Goal: Task Accomplishment & Management: Use online tool/utility

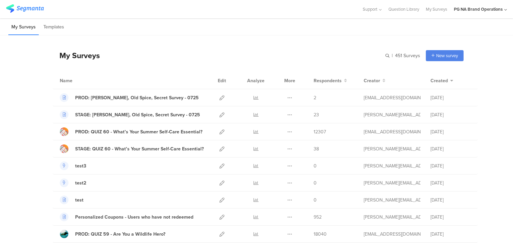
click at [383, 54] on div "My Surveys | 451 Surveys New survey Start from scratch Choose from templates" at bounding box center [258, 55] width 411 height 27
click at [383, 55] on input "text" at bounding box center [372, 55] width 93 height 11
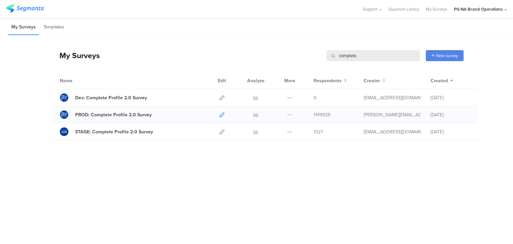
click at [221, 114] on icon at bounding box center [221, 114] width 5 height 5
click at [222, 131] on icon at bounding box center [221, 131] width 5 height 5
click at [221, 97] on icon at bounding box center [221, 97] width 5 height 5
click at [344, 58] on input "complete" at bounding box center [372, 55] width 93 height 11
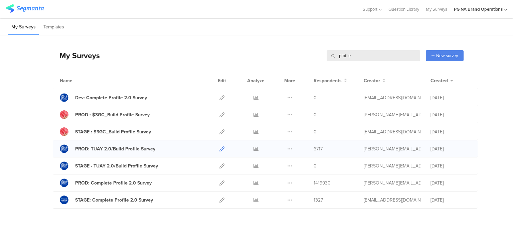
click at [219, 146] on icon at bounding box center [221, 148] width 5 height 5
click at [219, 164] on icon at bounding box center [221, 165] width 5 height 5
click at [336, 58] on input "profile" at bounding box center [372, 55] width 93 height 11
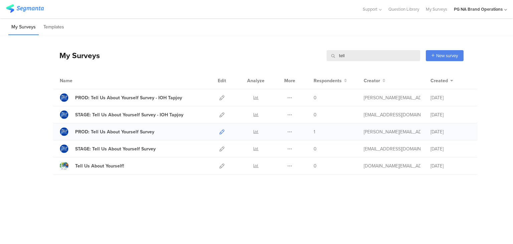
click at [221, 130] on icon at bounding box center [221, 131] width 5 height 5
click at [221, 149] on icon at bounding box center [221, 148] width 5 height 5
click at [339, 54] on input "tell" at bounding box center [372, 55] width 93 height 11
type input "complete"
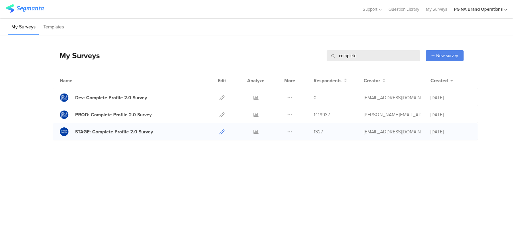
click at [221, 133] on icon at bounding box center [221, 131] width 5 height 5
click at [240, 47] on div "My Surveys complete complete New survey Start from scratch Choose from templates" at bounding box center [258, 55] width 411 height 27
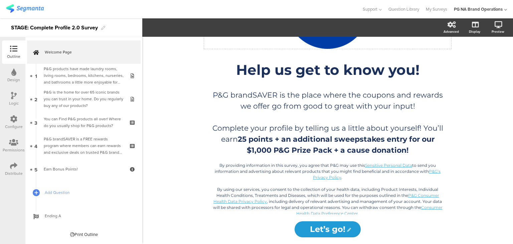
scroll to position [93, 0]
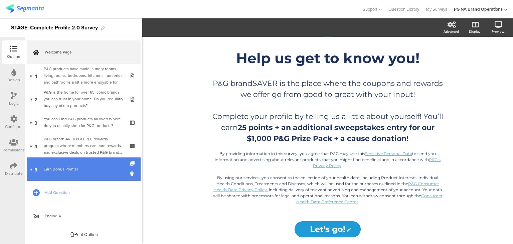
click at [89, 169] on div "Earn Bonus Points!" at bounding box center [84, 169] width 80 height 7
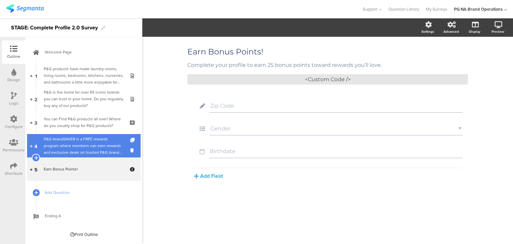
click at [93, 147] on div "P&G brandSAVER is a FREE rewards program where members can earn rewards and exc…" at bounding box center [84, 146] width 80 height 20
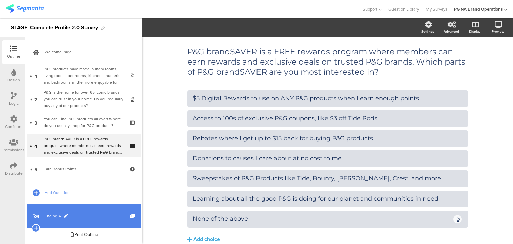
click at [91, 219] on span "Ending A" at bounding box center [87, 215] width 85 height 7
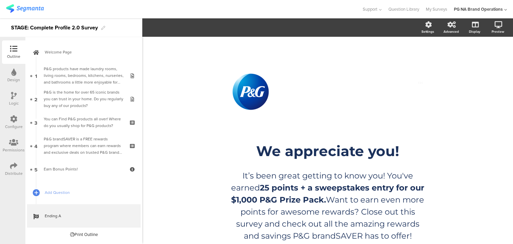
scroll to position [15, 0]
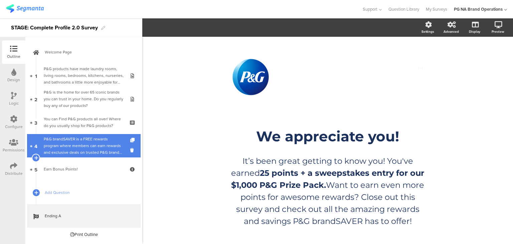
click at [88, 151] on div "P&G brandSAVER is a FREE rewards program where members can earn rewards and exc…" at bounding box center [84, 146] width 80 height 20
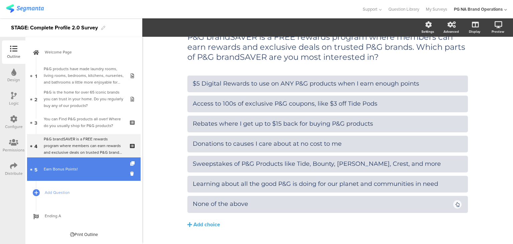
click at [87, 166] on div "Earn Bonus Points!" at bounding box center [84, 169] width 80 height 7
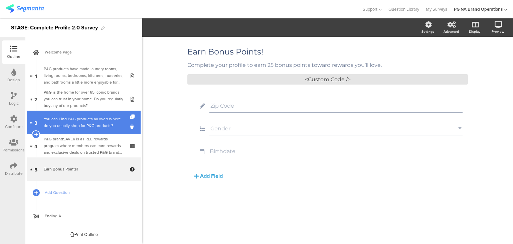
click at [79, 121] on div "You can Find P&G products all over! Where do you usually shop for P&G products?" at bounding box center [84, 121] width 80 height 13
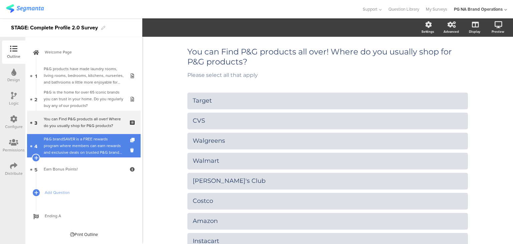
click at [77, 148] on div "P&G brandSAVER is a FREE rewards program where members can earn rewards and exc…" at bounding box center [84, 146] width 80 height 20
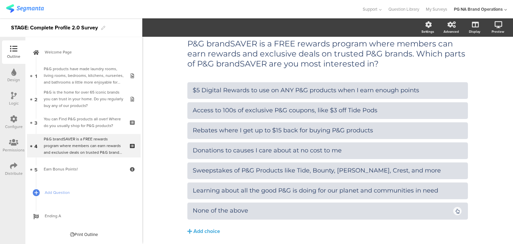
scroll to position [9, 0]
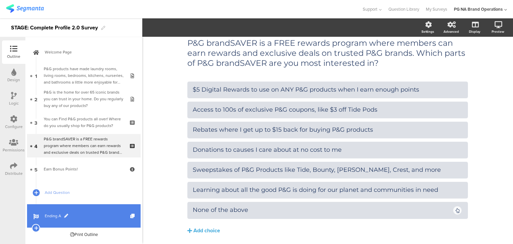
click at [69, 217] on span "Ending A" at bounding box center [87, 215] width 85 height 7
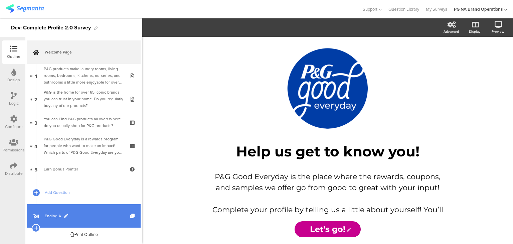
click at [91, 210] on link "Ending A" at bounding box center [83, 215] width 113 height 23
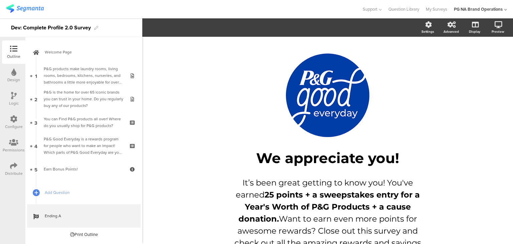
scroll to position [33, 0]
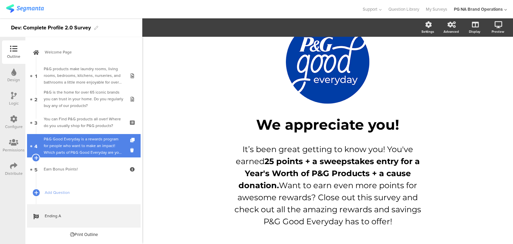
click at [91, 148] on div "P&G Good Everyday is a rewards program for people who want to make an impact! W…" at bounding box center [84, 146] width 80 height 20
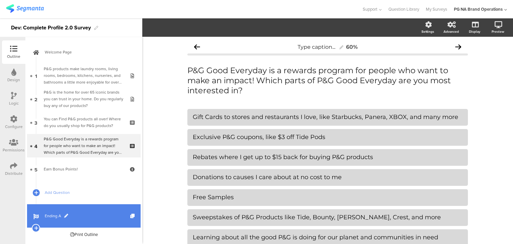
click at [85, 218] on span "Ending A" at bounding box center [87, 215] width 85 height 7
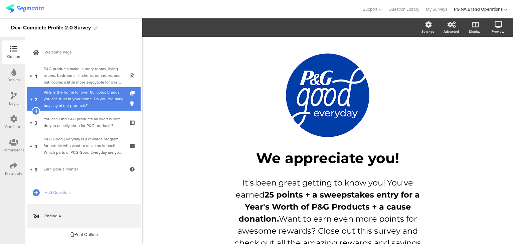
click at [82, 102] on div "P&G is the home for over 65 iconic brands you can trust in your home. Do you re…" at bounding box center [84, 99] width 80 height 20
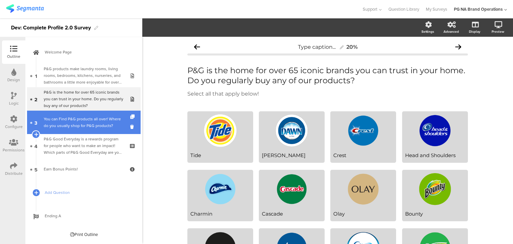
click at [81, 116] on div "You can Find P&G products all over! Where do you usually shop for P&G products?" at bounding box center [84, 121] width 80 height 13
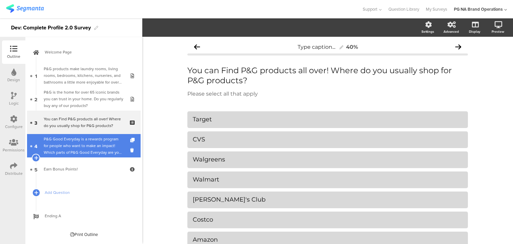
click at [79, 139] on div "P&G Good Everyday is a rewards program for people who want to make an impact! W…" at bounding box center [84, 146] width 80 height 20
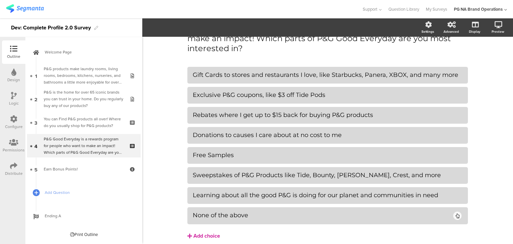
scroll to position [42, 0]
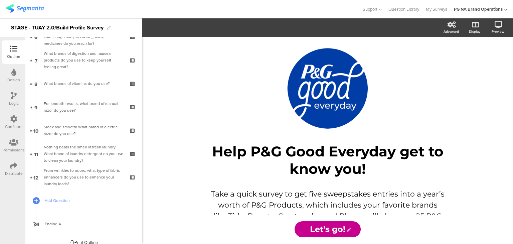
scroll to position [162, 0]
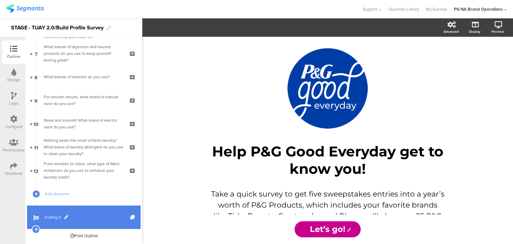
click at [80, 223] on link "Ending A" at bounding box center [83, 216] width 113 height 23
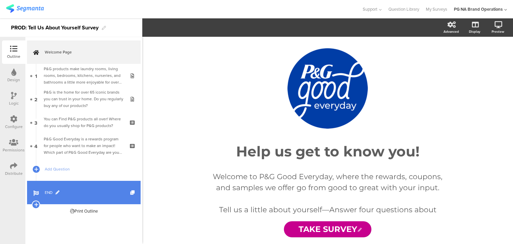
click at [58, 194] on span "END" at bounding box center [87, 192] width 85 height 7
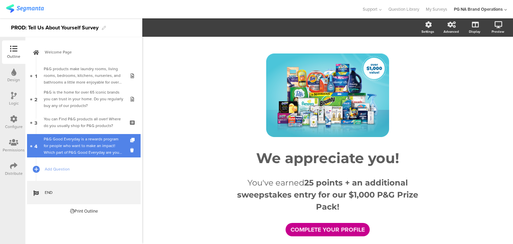
click at [79, 148] on div "P&G Good Everyday is a rewards program for people who want to make an impact! W…" at bounding box center [84, 146] width 80 height 20
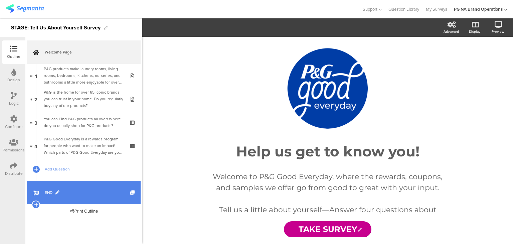
click at [78, 185] on link "END" at bounding box center [83, 192] width 113 height 23
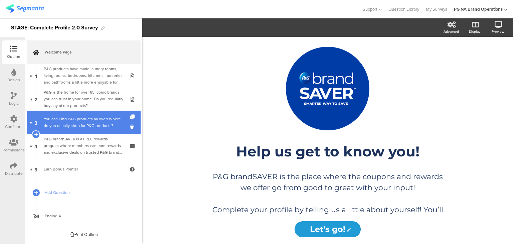
click at [92, 119] on div "You can Find P&G products all over! Where do you usually shop for P&G products?" at bounding box center [84, 121] width 80 height 13
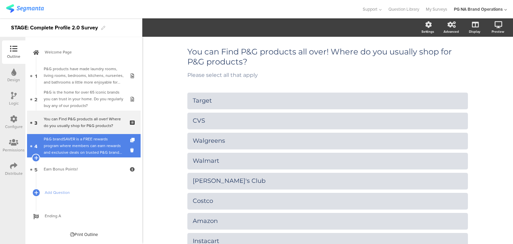
click at [90, 139] on div "P&G brandSAVER is a FREE rewards program where members can earn rewards and exc…" at bounding box center [84, 146] width 80 height 20
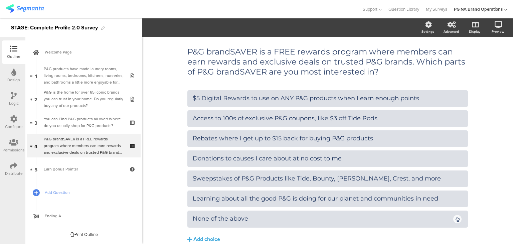
scroll to position [30, 0]
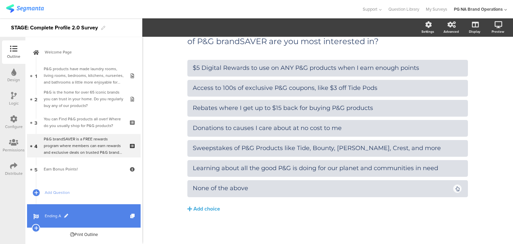
click at [76, 213] on span "Ending A" at bounding box center [87, 215] width 85 height 7
